Goal: Information Seeking & Learning: Learn about a topic

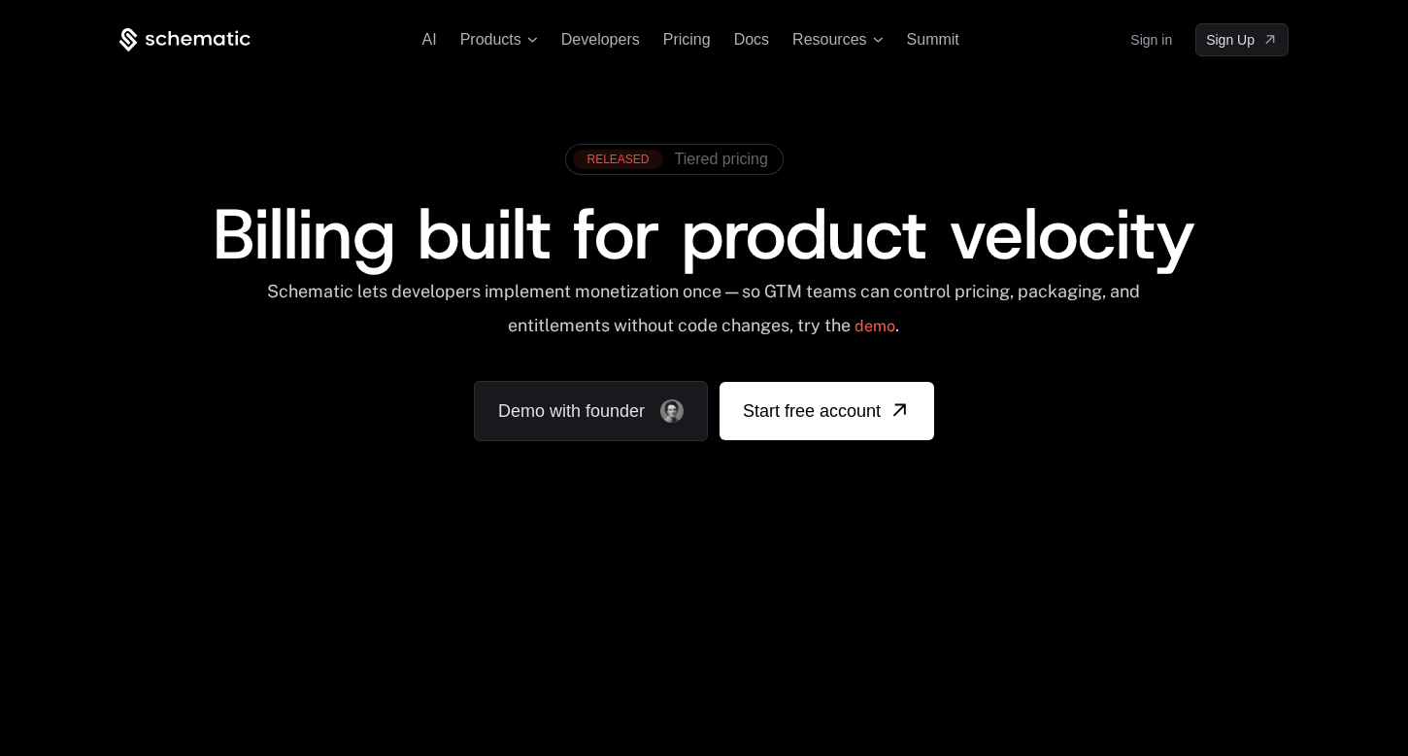
click at [698, 159] on span "Tiered pricing" at bounding box center [721, 159] width 93 height 17
click at [514, 43] on span "Products" at bounding box center [490, 39] width 61 height 17
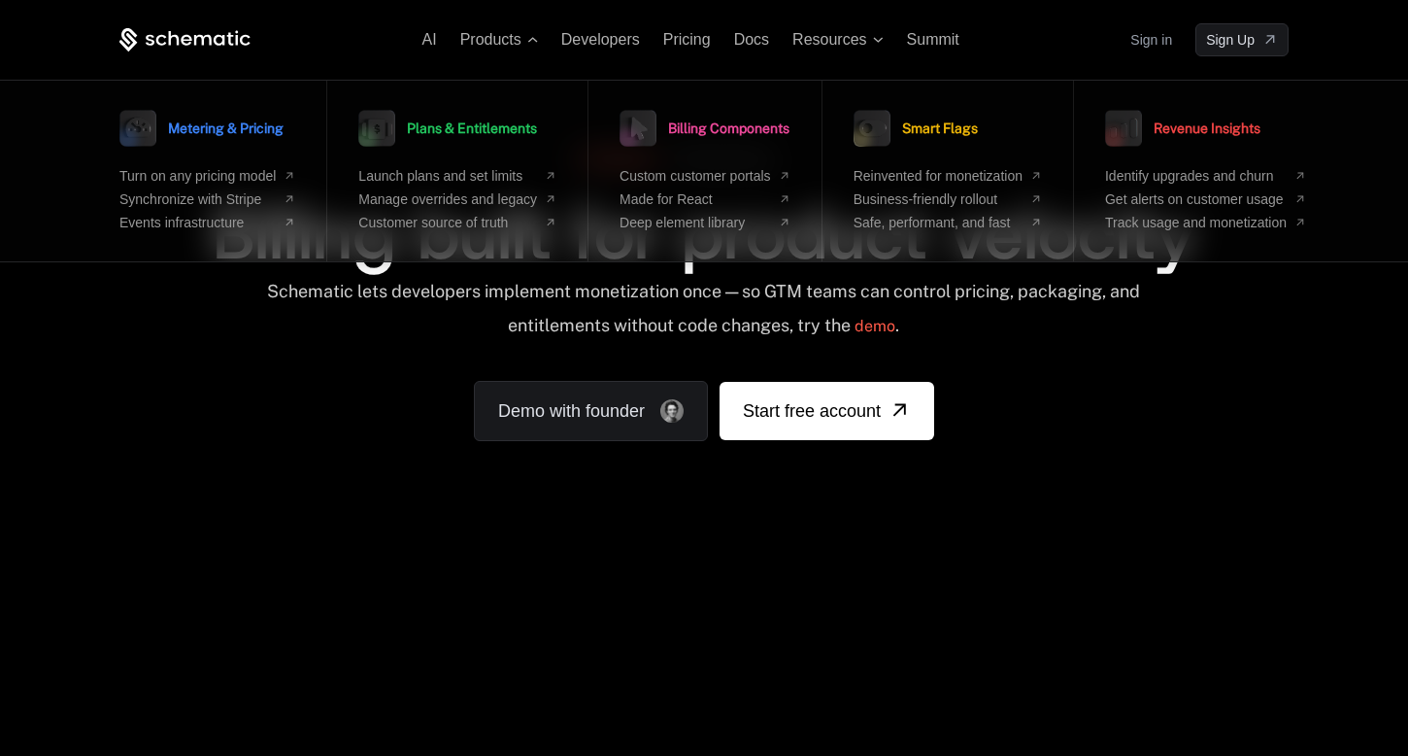
click at [237, 342] on div "Schematic lets developers implement monetization once — so GTM teams can contro…" at bounding box center [703, 315] width 1169 height 69
click at [295, 40] on div "AI Products Metering & Pricing Turn on any pricing model Synchronize with Strip…" at bounding box center [703, 39] width 1169 height 33
click at [475, 487] on div "RELEASED Tiered pricing Billing built for product velocity Schematic lets devel…" at bounding box center [704, 287] width 1263 height 462
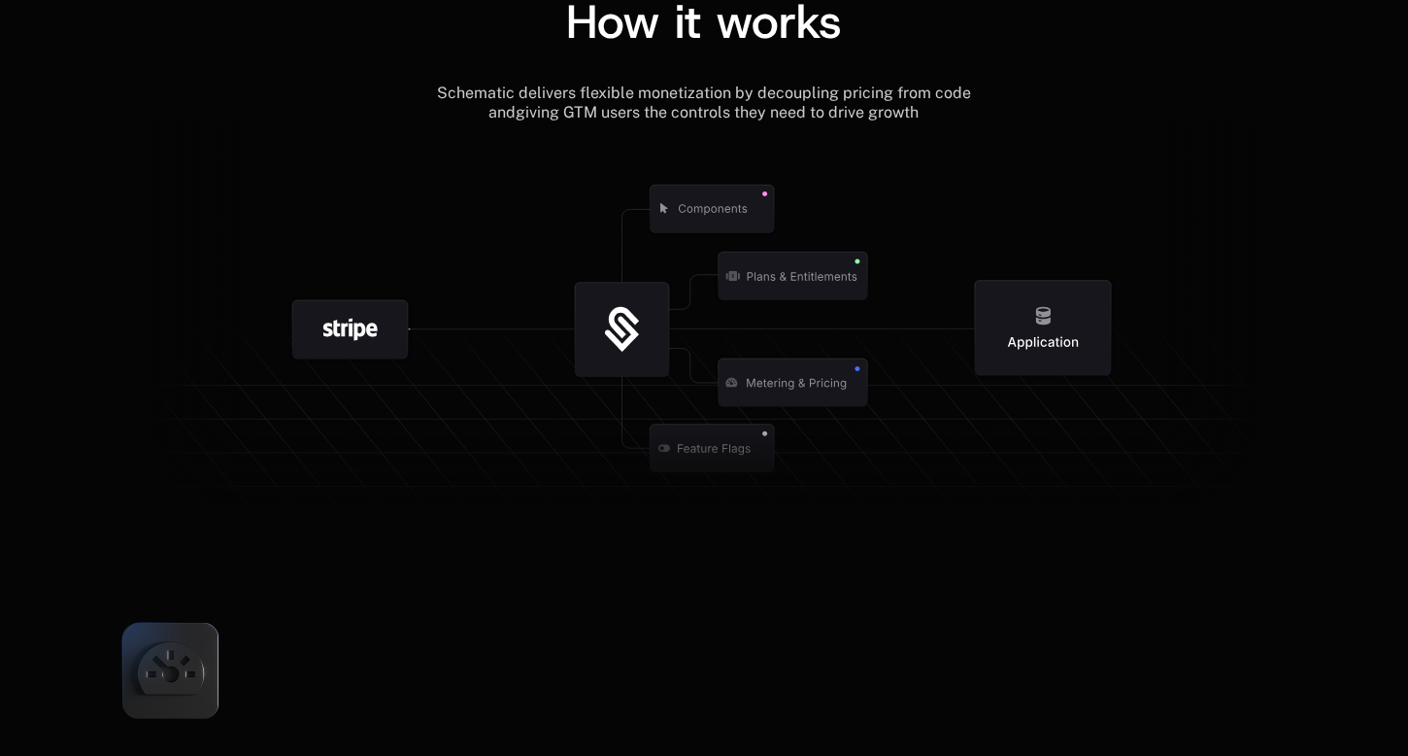
scroll to position [3173, 0]
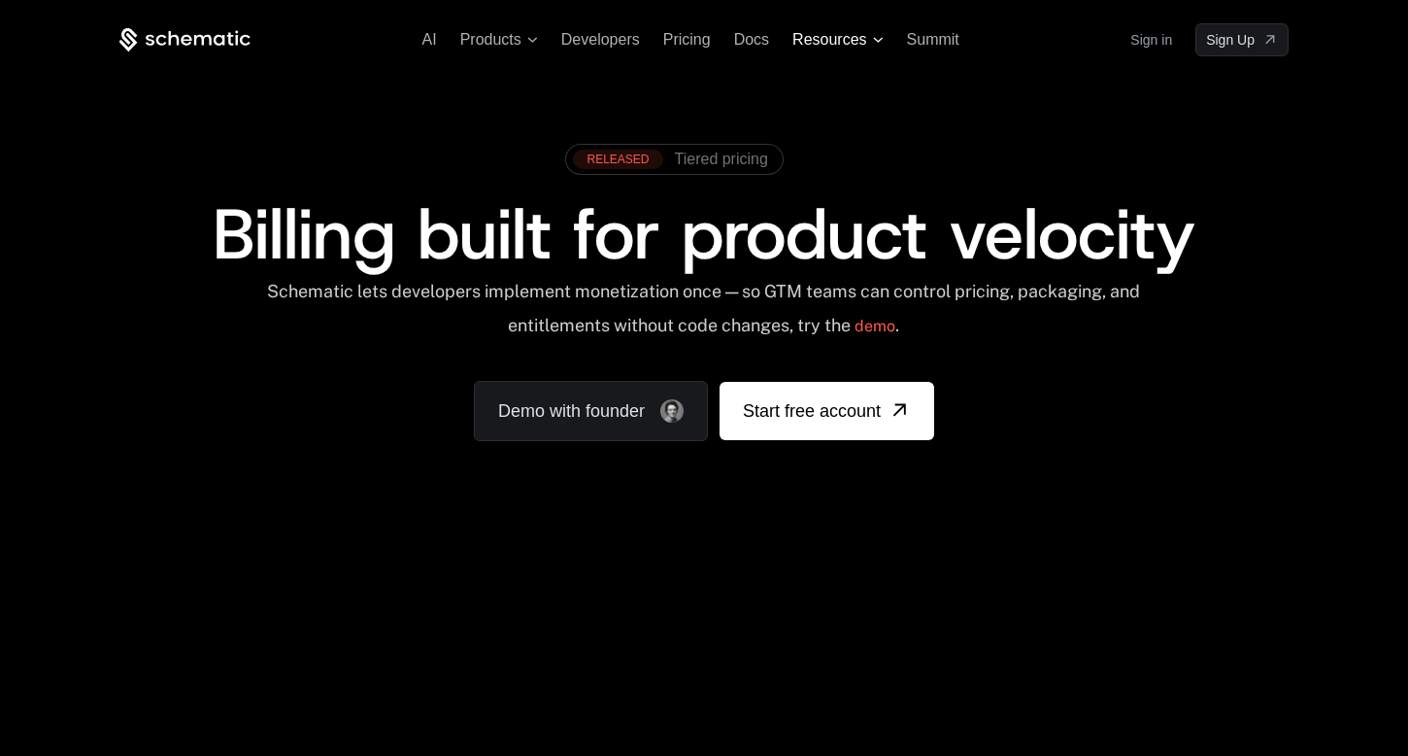
click at [805, 40] on span "Resources" at bounding box center [829, 39] width 74 height 17
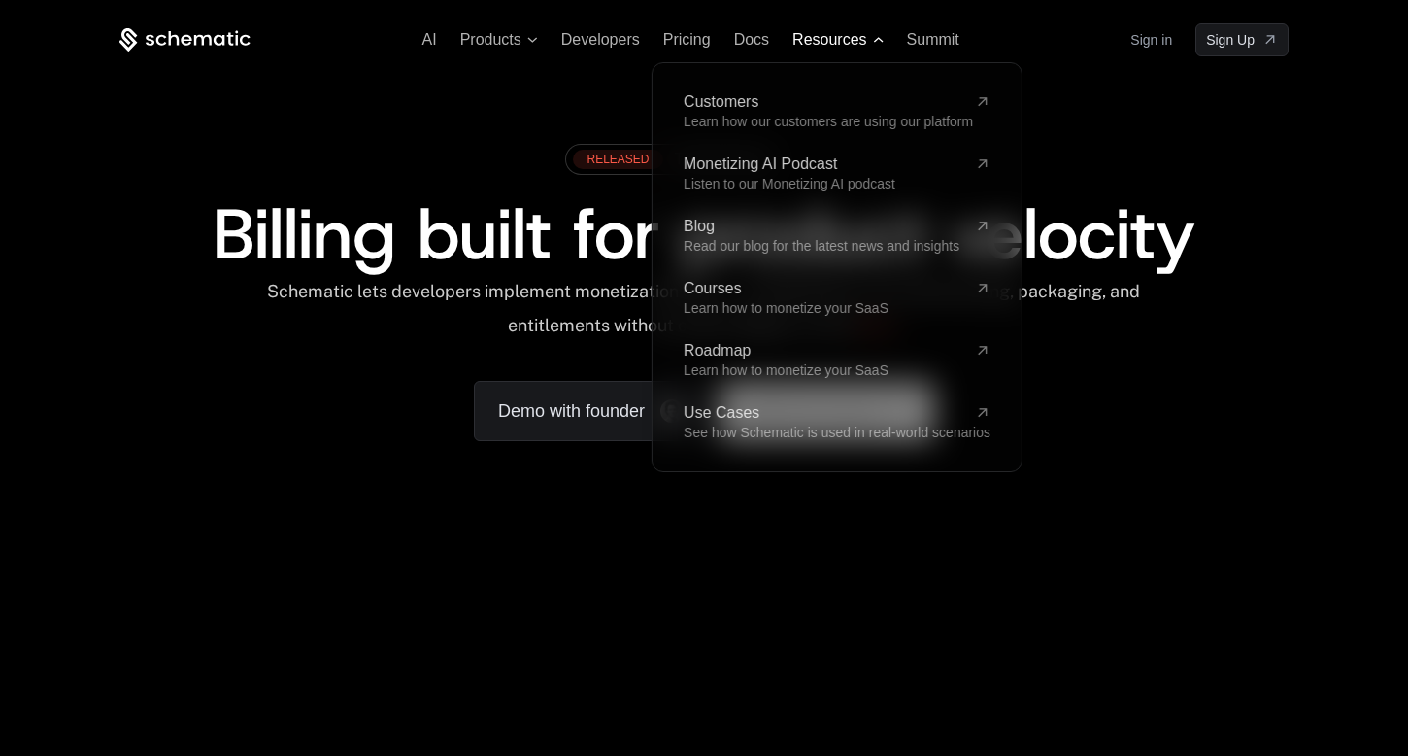
click at [805, 40] on span "Resources" at bounding box center [829, 39] width 74 height 17
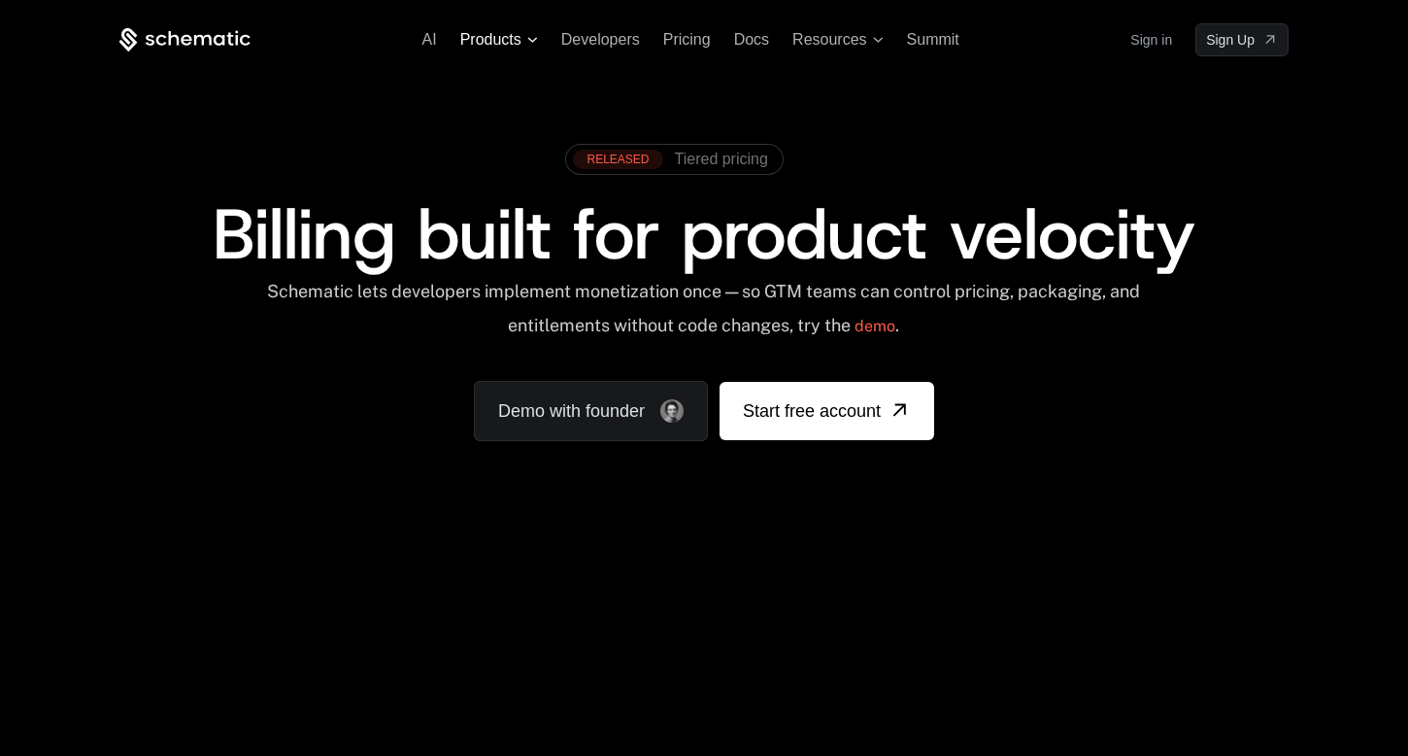
click at [503, 30] on div "AI Products Developers Pricing Docs Resources Summit Sign in Sign Up" at bounding box center [703, 39] width 1169 height 33
click at [219, 39] on icon at bounding box center [184, 40] width 131 height 24
click at [174, 40] on icon at bounding box center [184, 40] width 131 height 24
click at [435, 39] on span "AI" at bounding box center [429, 39] width 15 height 17
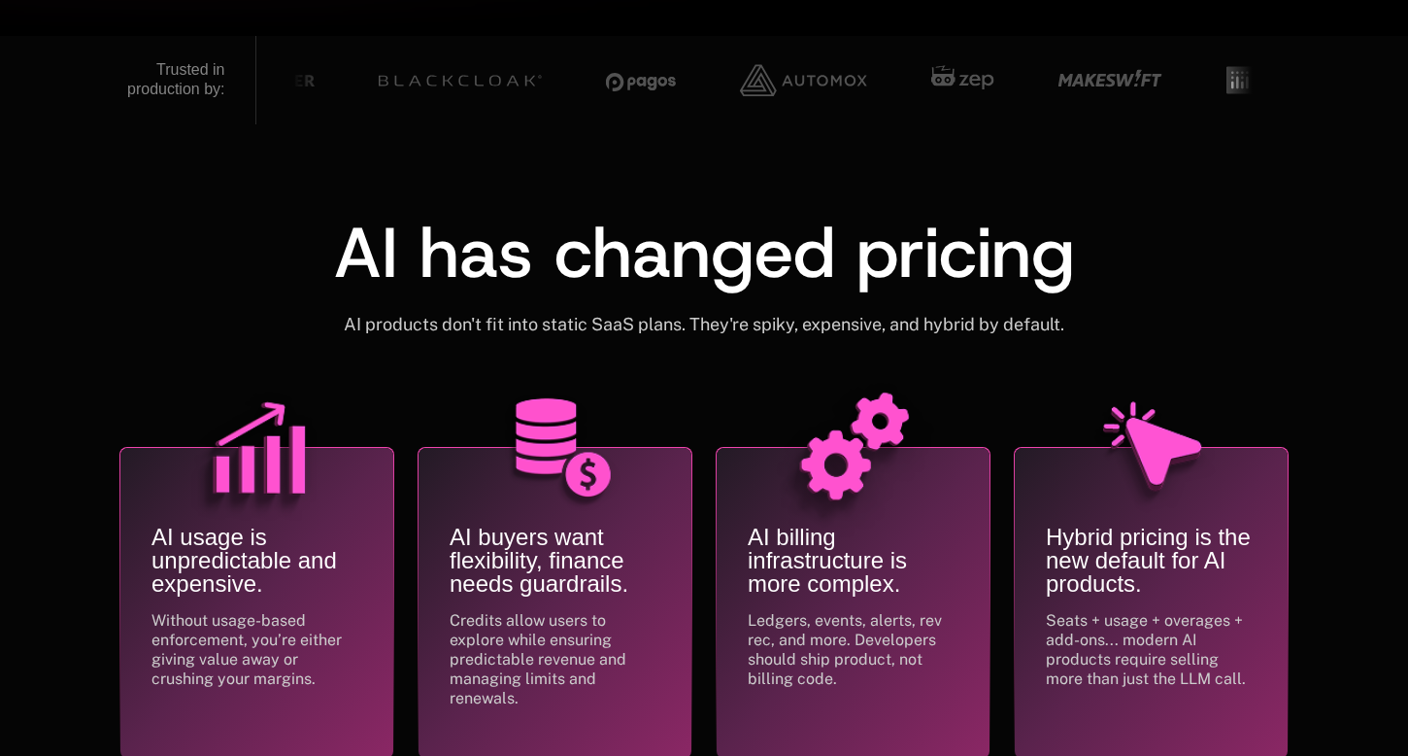
scroll to position [686, 0]
